Goal: Find specific page/section: Find specific page/section

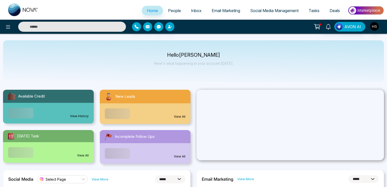
select select "*"
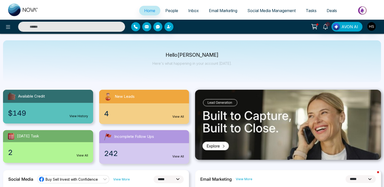
click at [169, 12] on span "People" at bounding box center [171, 10] width 13 height 5
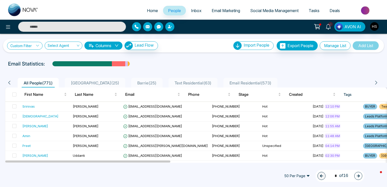
click at [23, 46] on link "Custom Filter" at bounding box center [25, 46] width 36 height 8
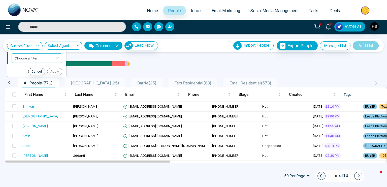
click at [31, 60] on input "search" at bounding box center [35, 57] width 41 height 8
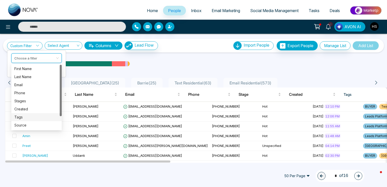
click at [22, 116] on div "Tags" at bounding box center [36, 117] width 44 height 6
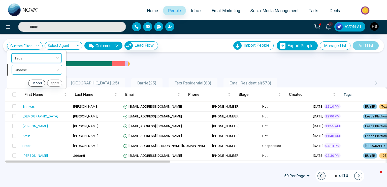
click at [25, 70] on input "search" at bounding box center [35, 69] width 41 height 8
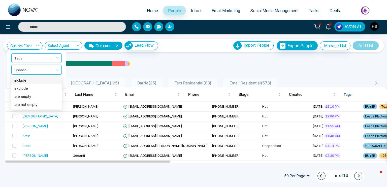
click at [26, 80] on div "include" at bounding box center [36, 81] width 44 height 6
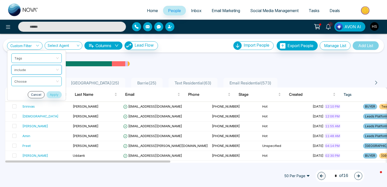
click at [26, 80] on input "search" at bounding box center [34, 81] width 41 height 8
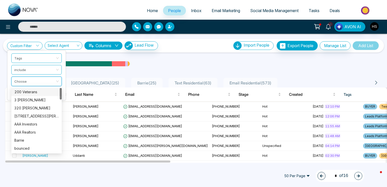
click at [140, 56] on div "Custom Filter Tags include Choose Cancel Apply Select Agent Columns Lead Flow I…" at bounding box center [193, 98] width 387 height 129
